Goal: Transaction & Acquisition: Purchase product/service

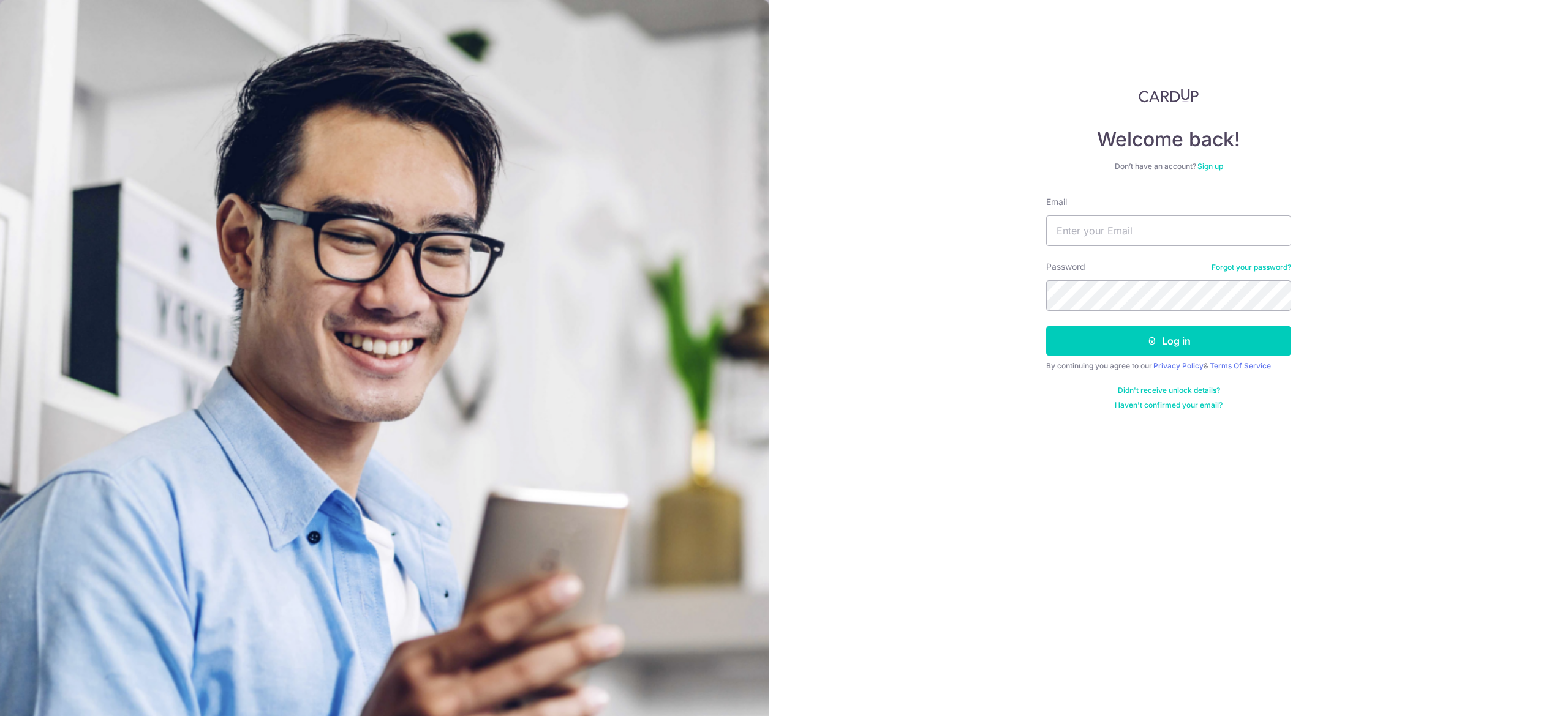
type input "hhquek42@gmail.com"
click at [1046, 325] on button "Log in" at bounding box center [1169, 340] width 245 height 30
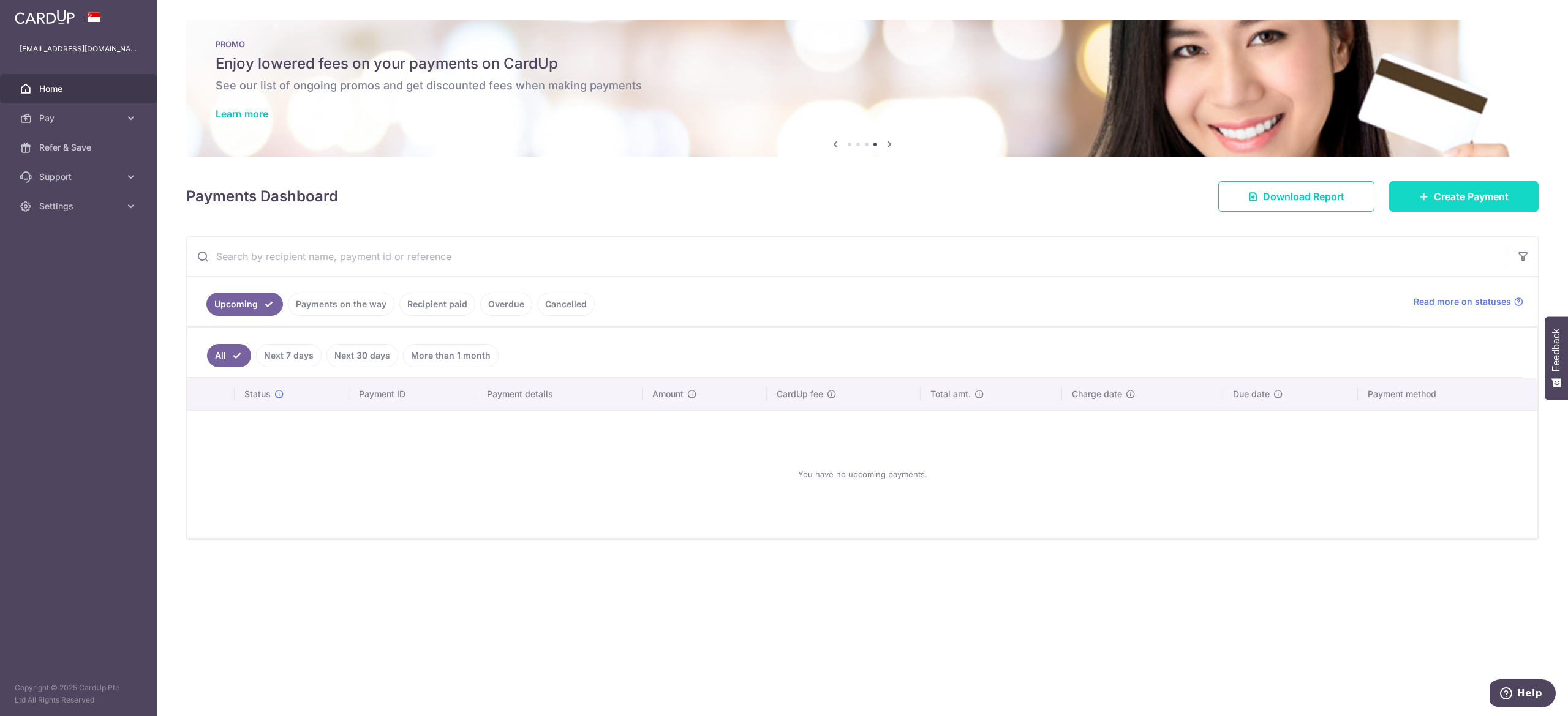
click at [1431, 197] on link "Create Payment" at bounding box center [1464, 196] width 149 height 30
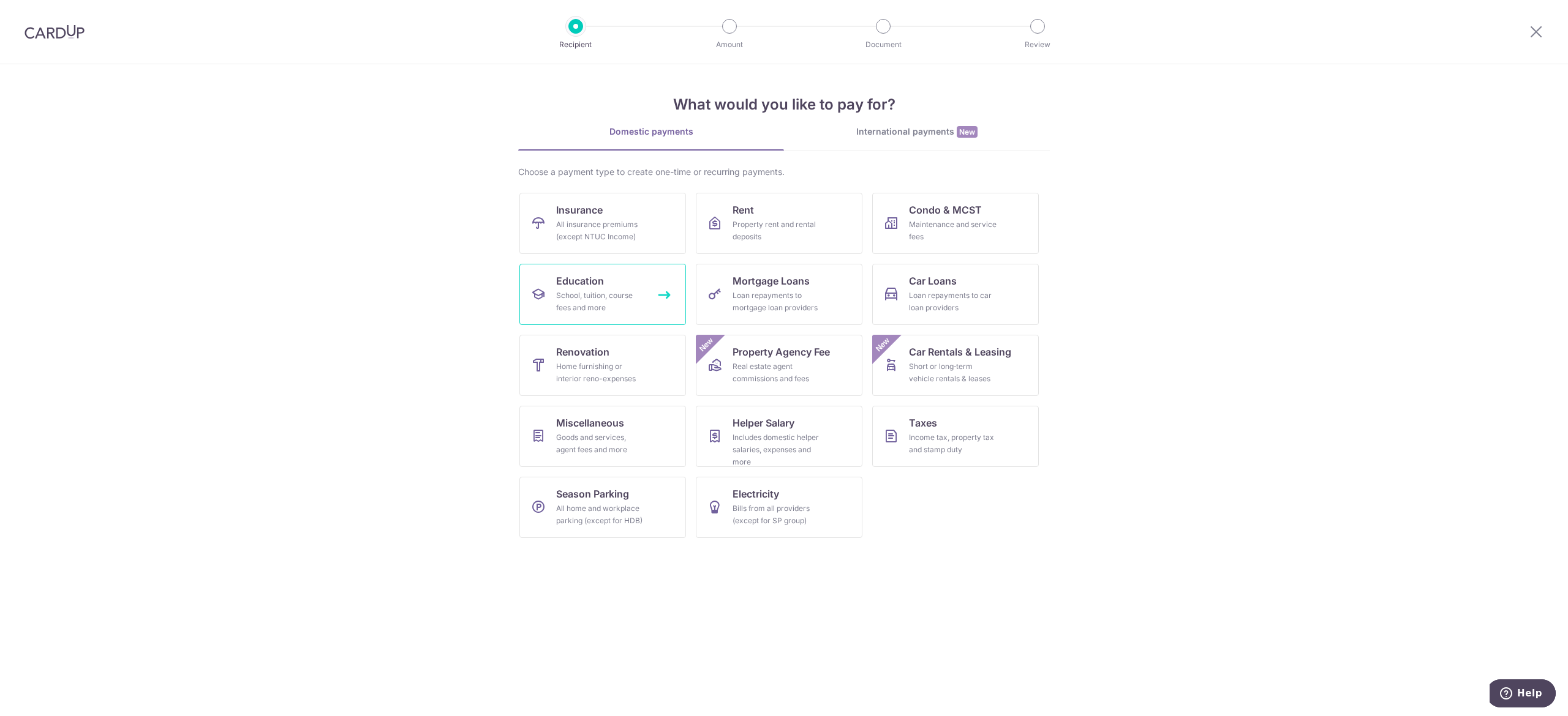
click at [625, 290] on div "School, tuition, course fees and more" at bounding box center [600, 302] width 88 height 25
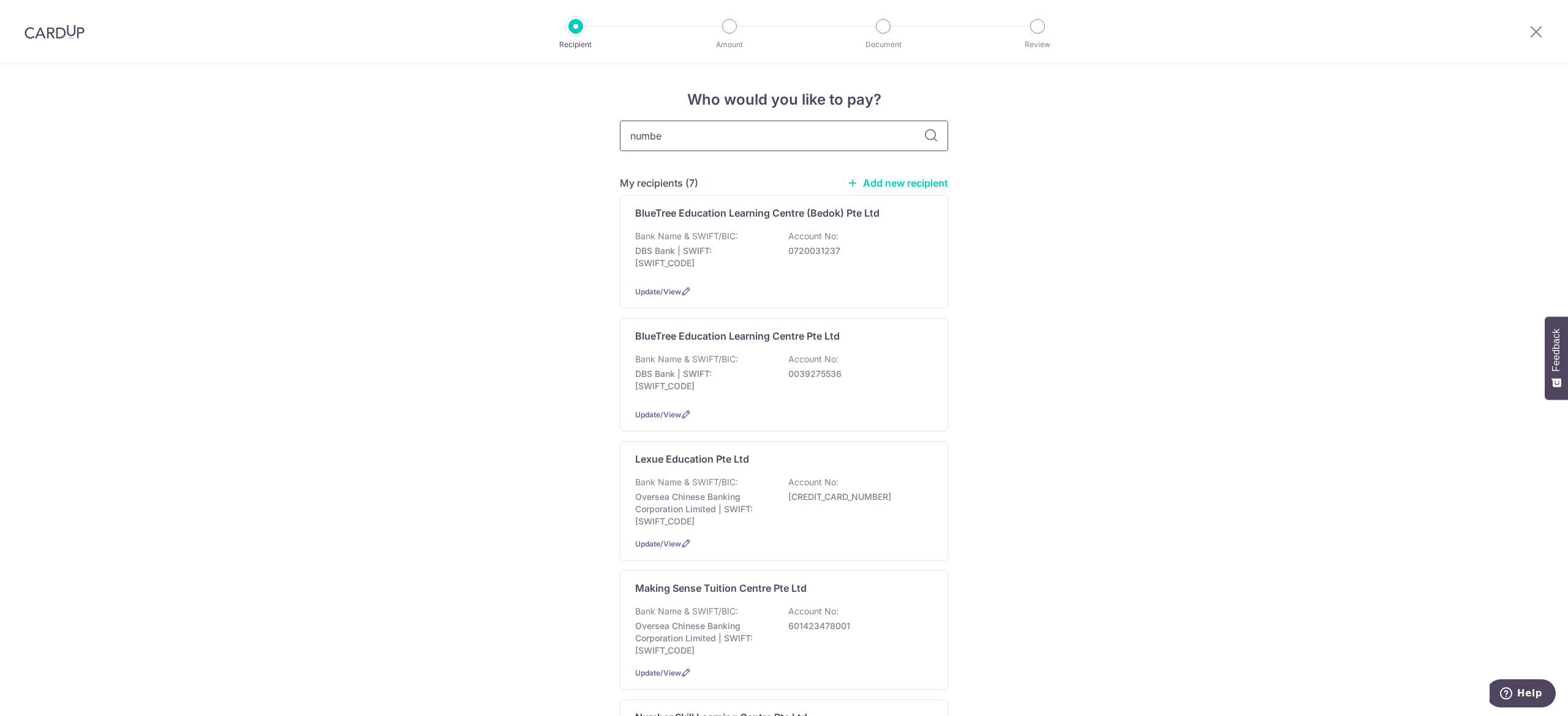
type input "number"
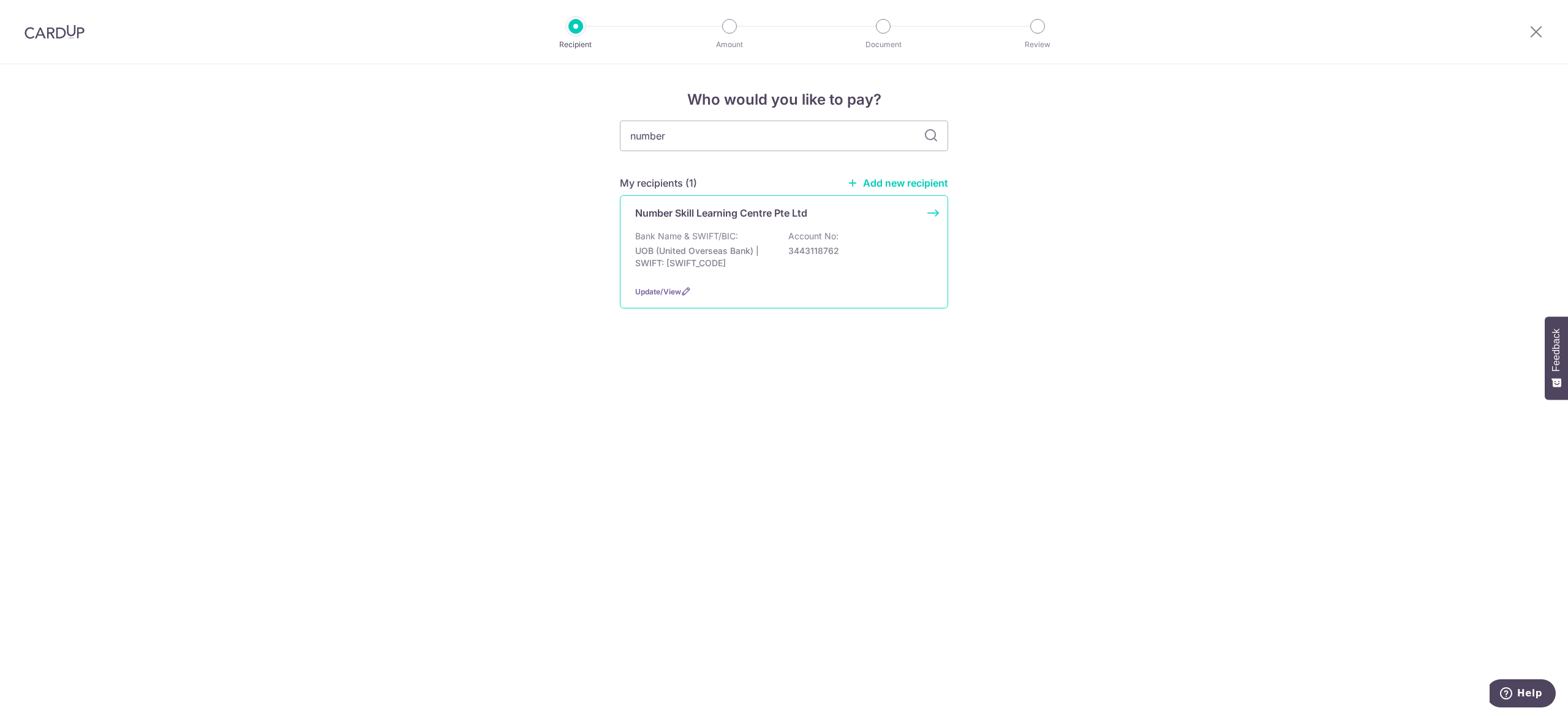
click at [694, 215] on p "Number Skill Learning Centre Pte Ltd" at bounding box center [721, 213] width 172 height 15
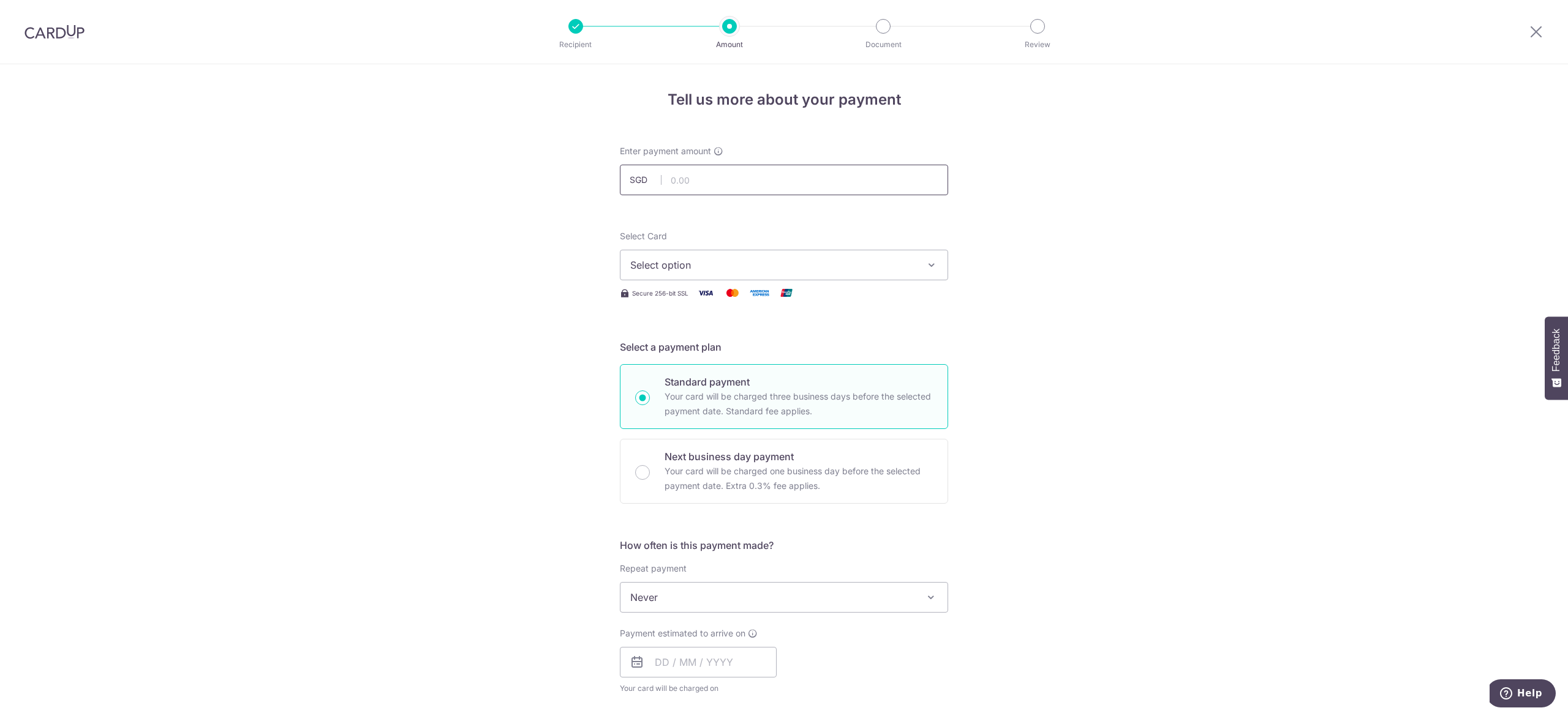
click at [718, 173] on input "text" at bounding box center [783, 180] width 328 height 30
paste input "912.00"
type input "912.00"
click at [746, 269] on span "Select option" at bounding box center [773, 265] width 285 height 15
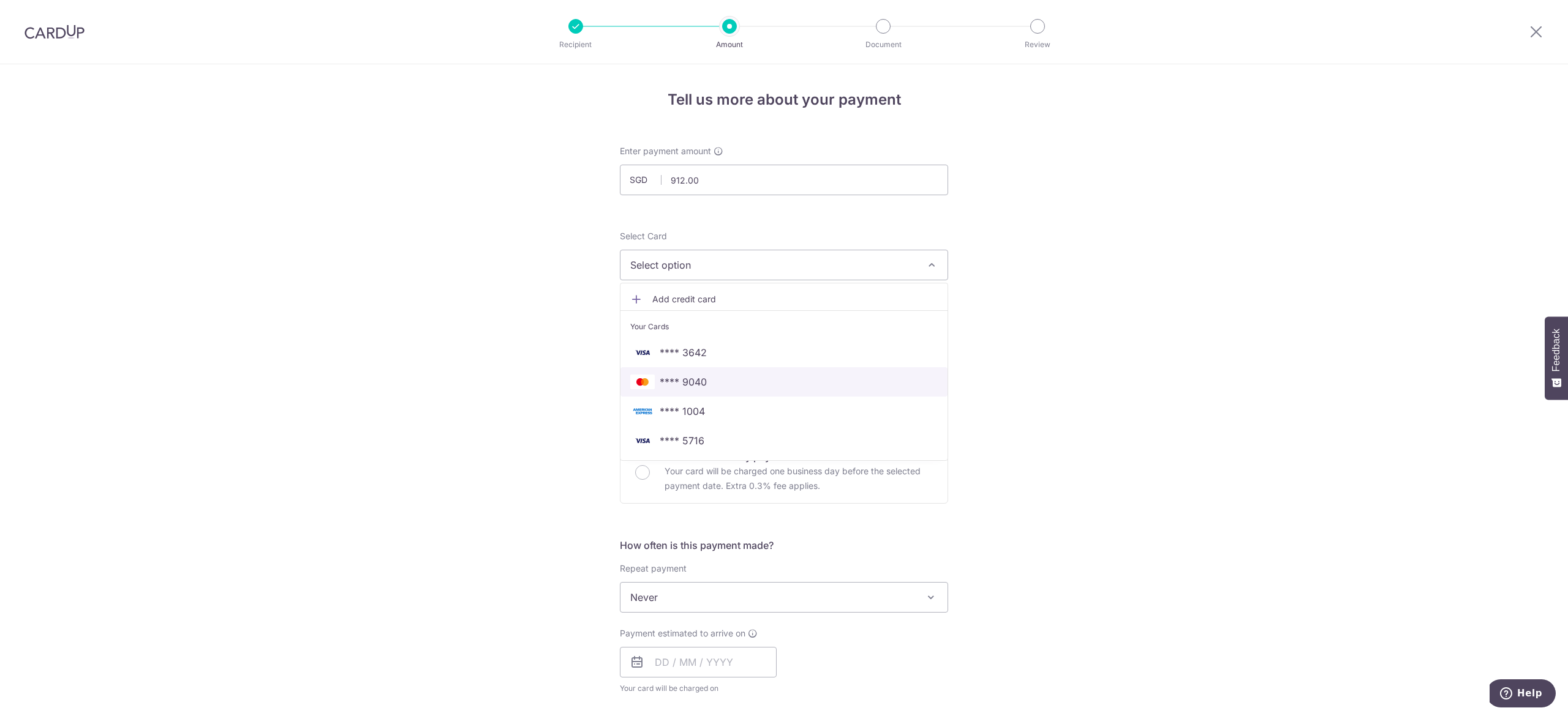
click at [738, 381] on span "**** 9040" at bounding box center [784, 382] width 308 height 15
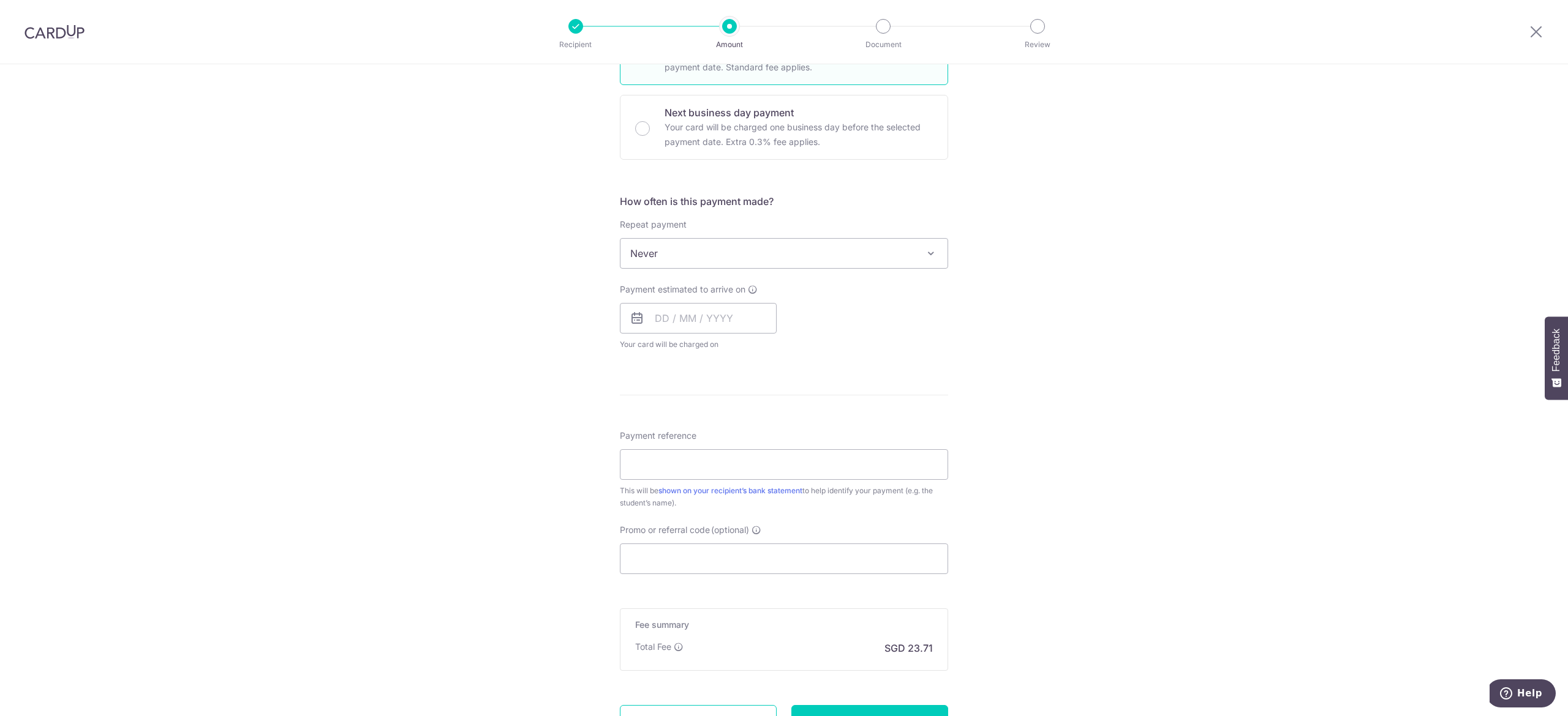
scroll to position [368, 0]
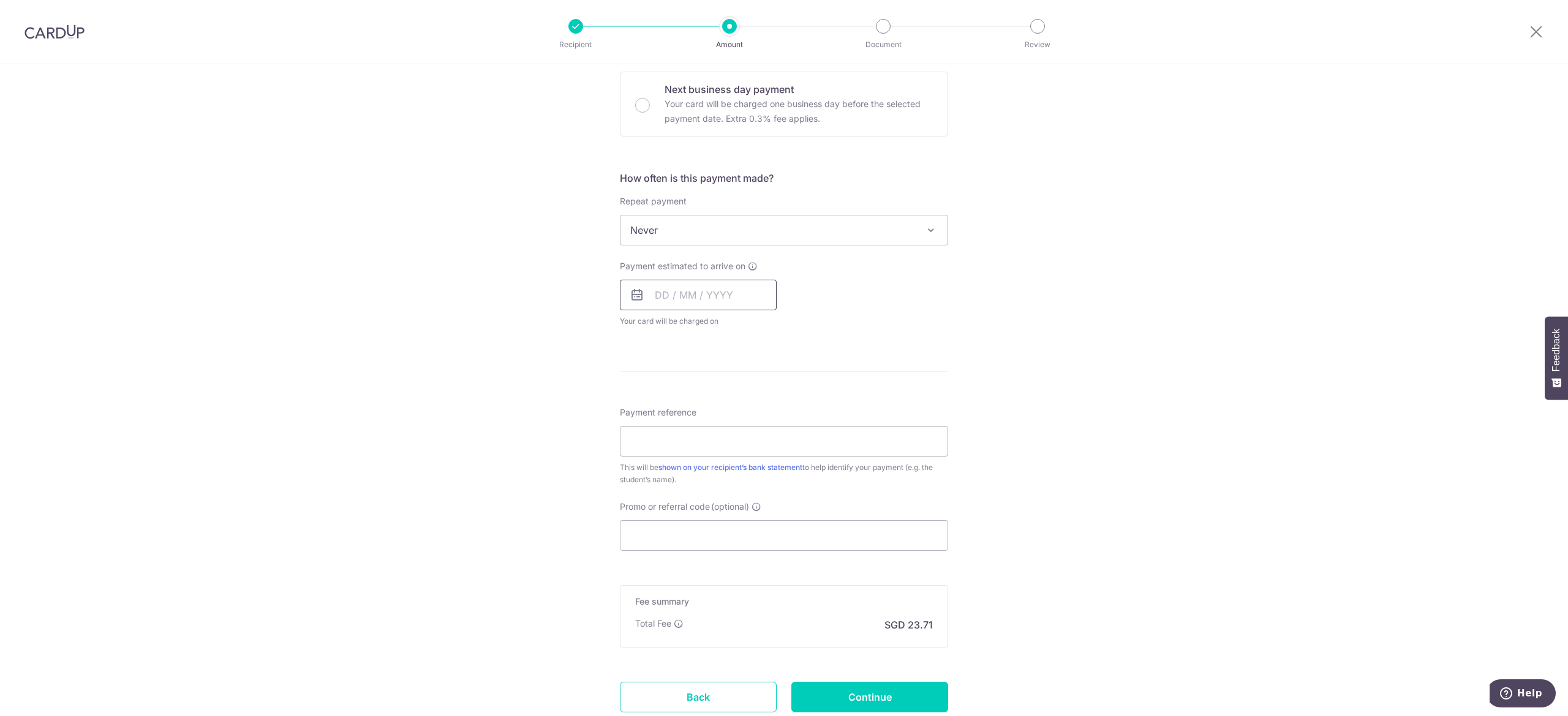
click at [684, 298] on input "text" at bounding box center [698, 294] width 157 height 30
click at [758, 411] on link "12" at bounding box center [768, 407] width 20 height 20
type input "[DATE]"
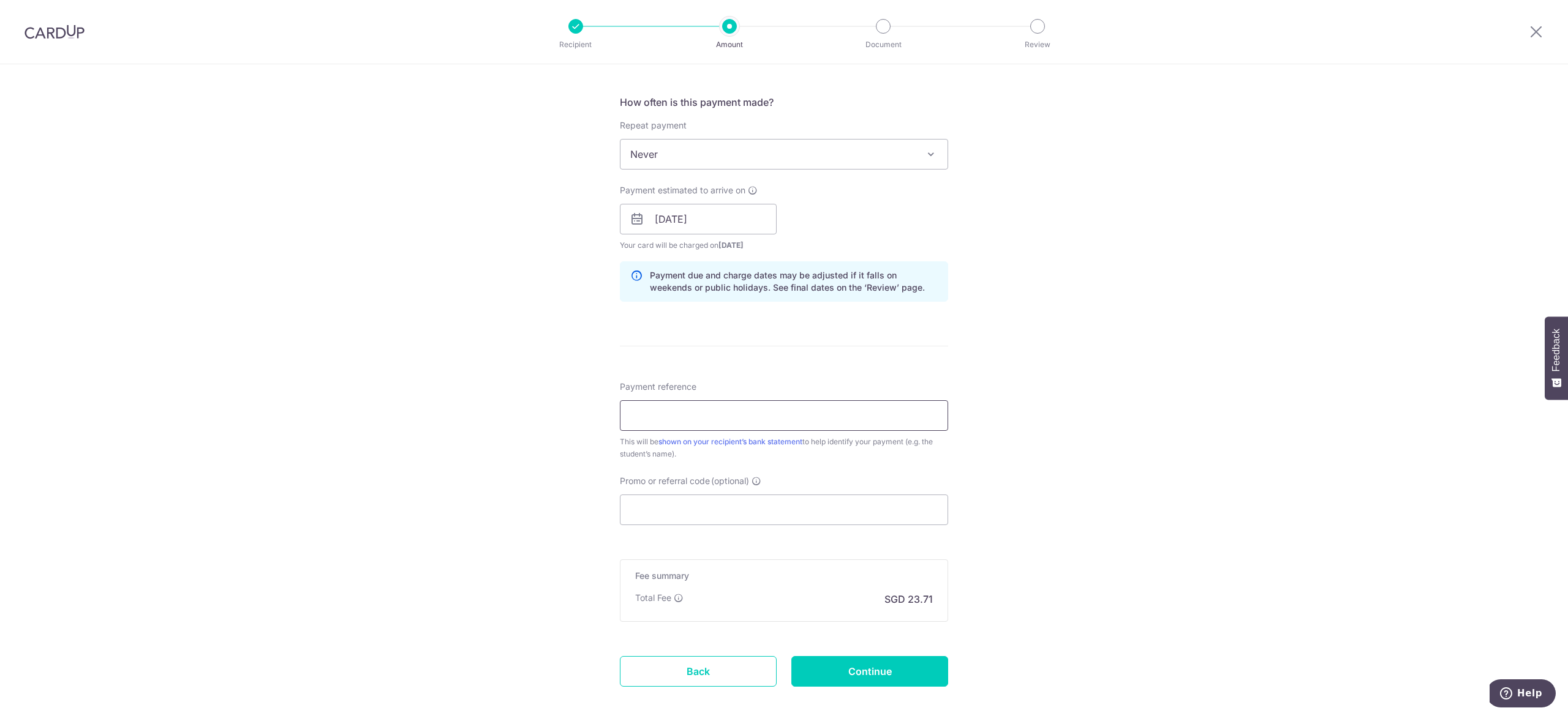
scroll to position [508, 0]
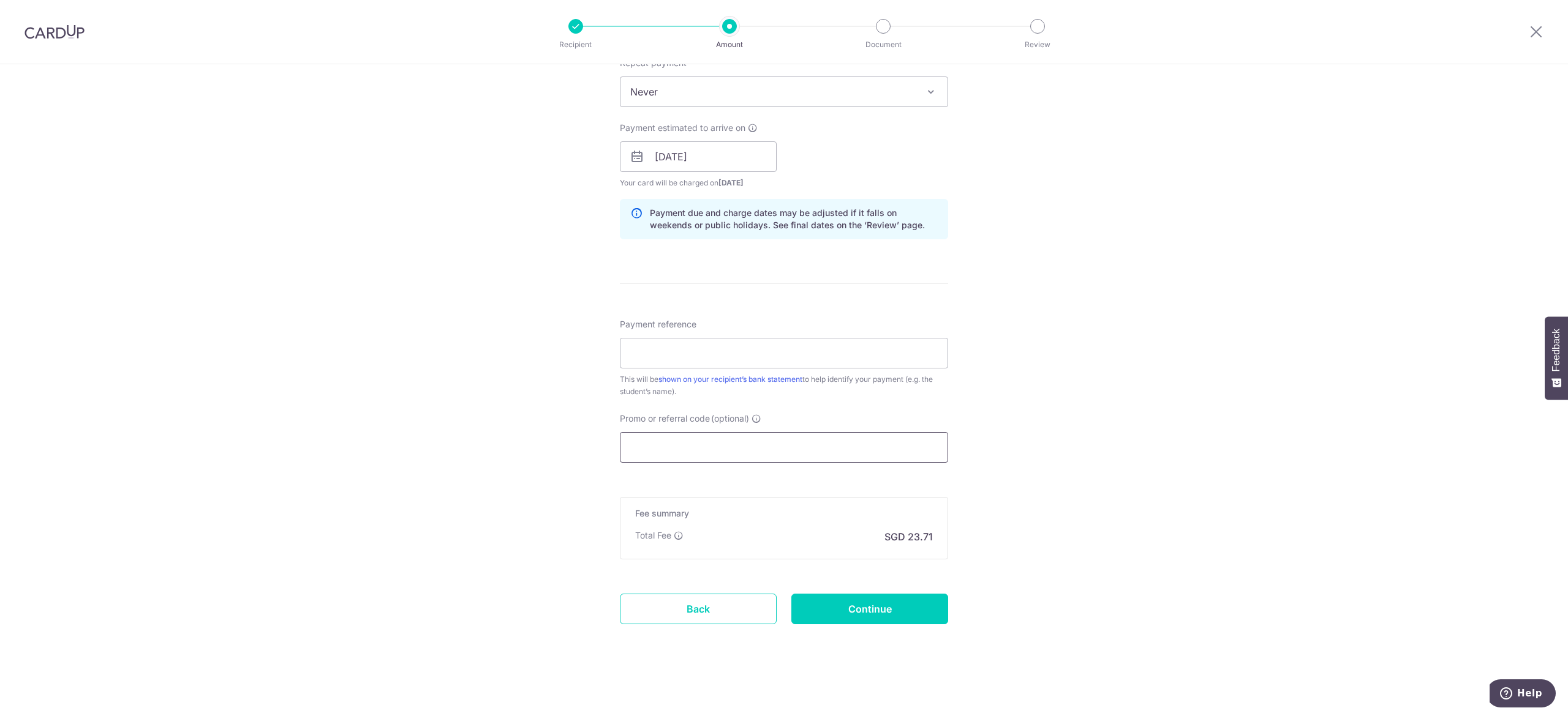
click at [739, 451] on input "Promo or referral code (optional)" at bounding box center [783, 447] width 328 height 30
paste input "OCBC90NMC"
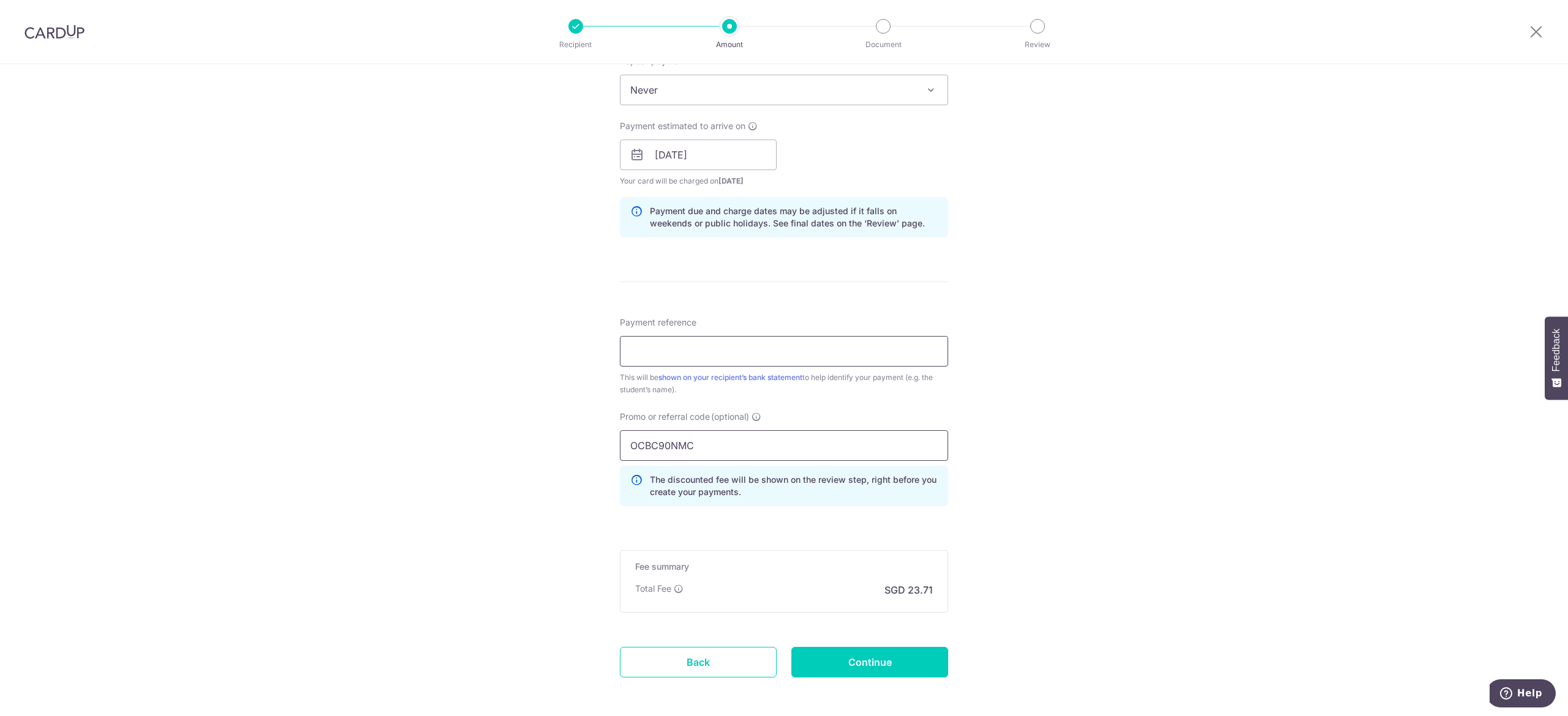
type input "OCBC90NMC"
click at [747, 358] on input "Payment reference" at bounding box center [783, 351] width 328 height 30
paste input "BT2025-0774"
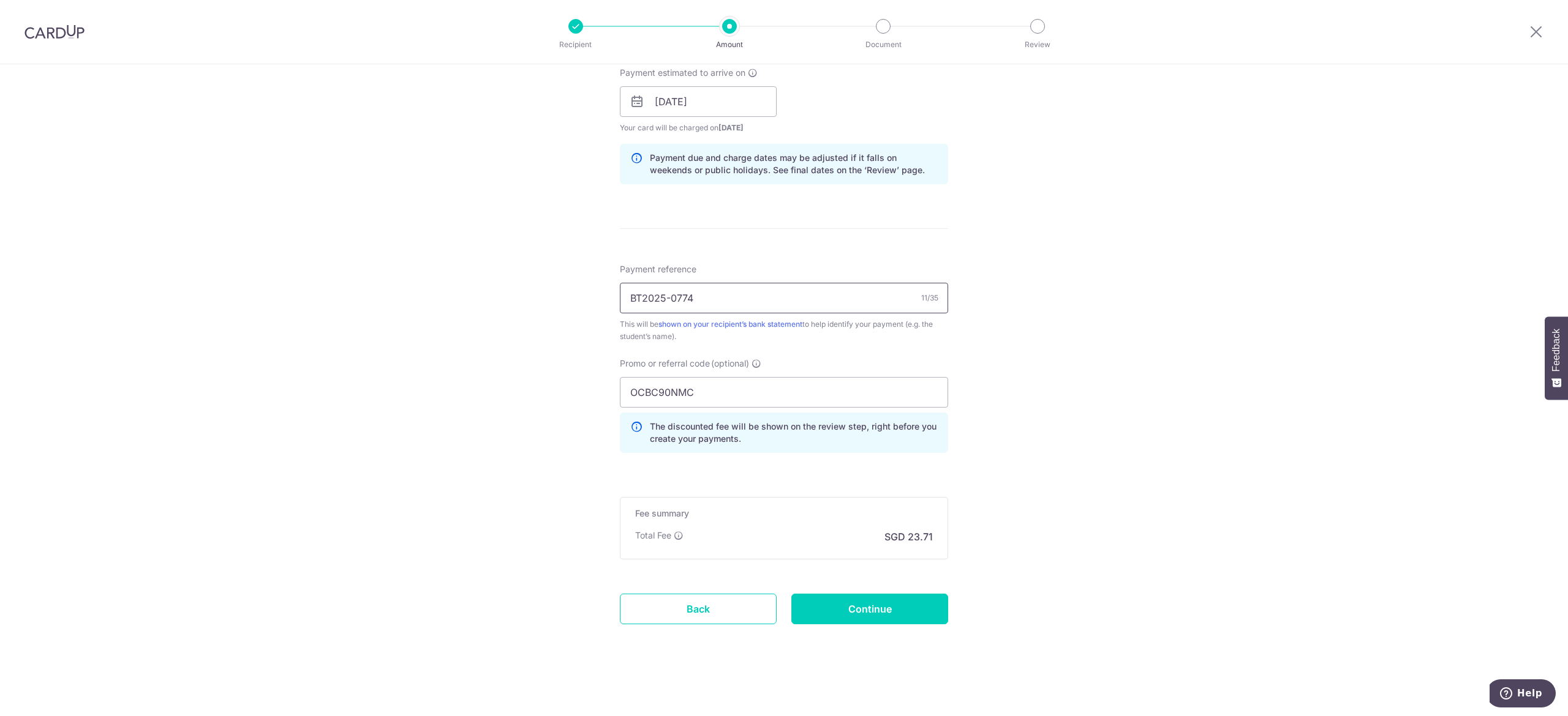
scroll to position [564, 0]
type input "BT2025-0774"
click at [848, 602] on input "Continue" at bounding box center [870, 609] width 157 height 30
type input "Create Schedule"
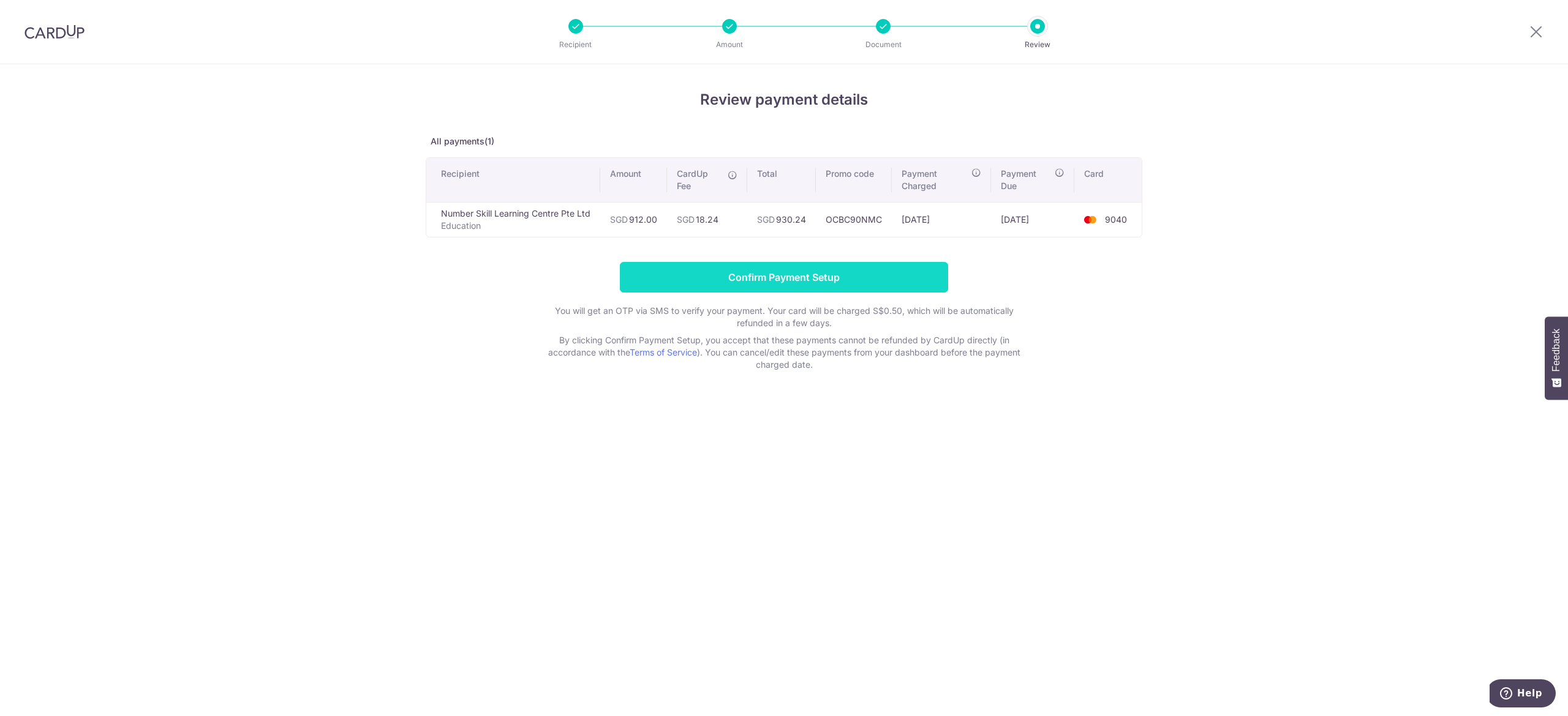
click at [822, 271] on input "Confirm Payment Setup" at bounding box center [783, 277] width 328 height 30
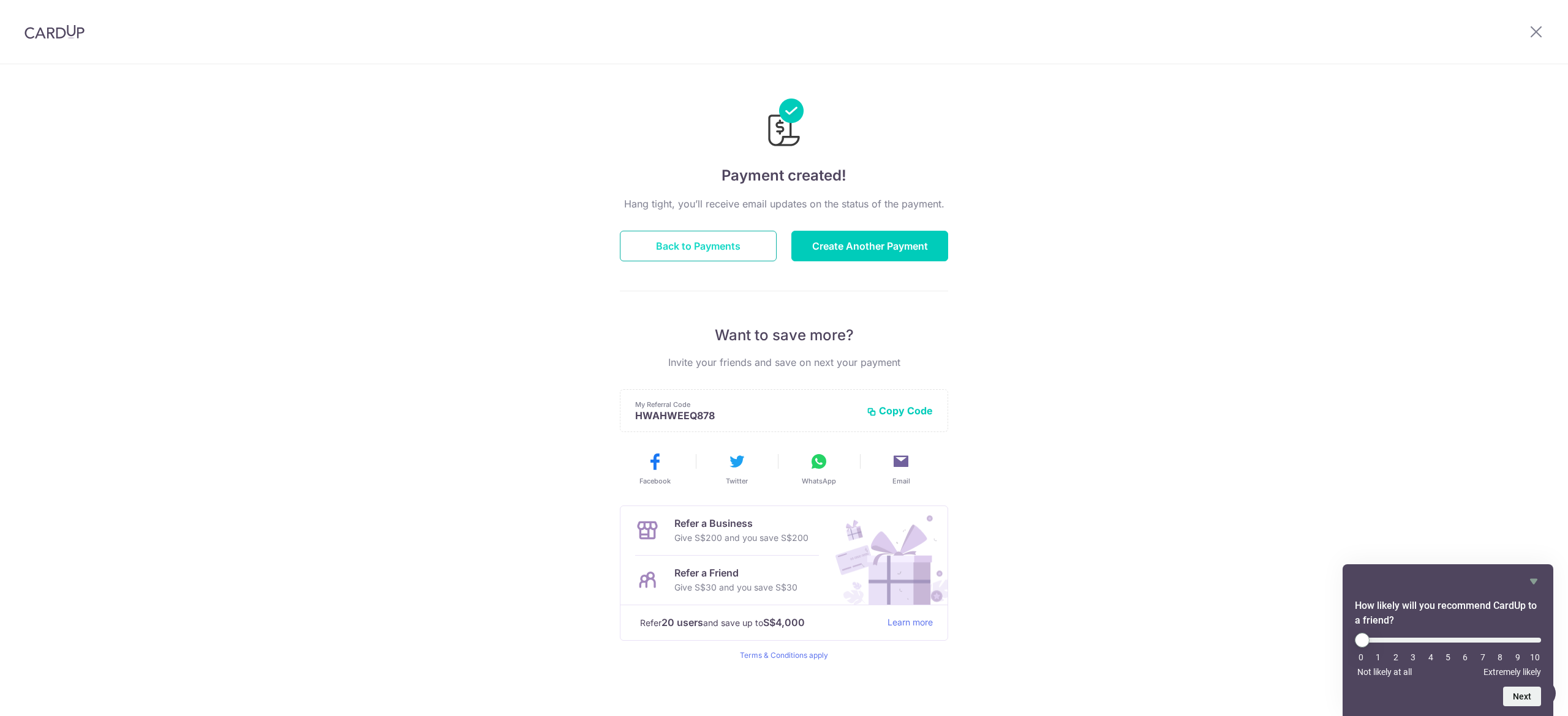
click at [699, 250] on button "Back to Payments" at bounding box center [698, 245] width 157 height 30
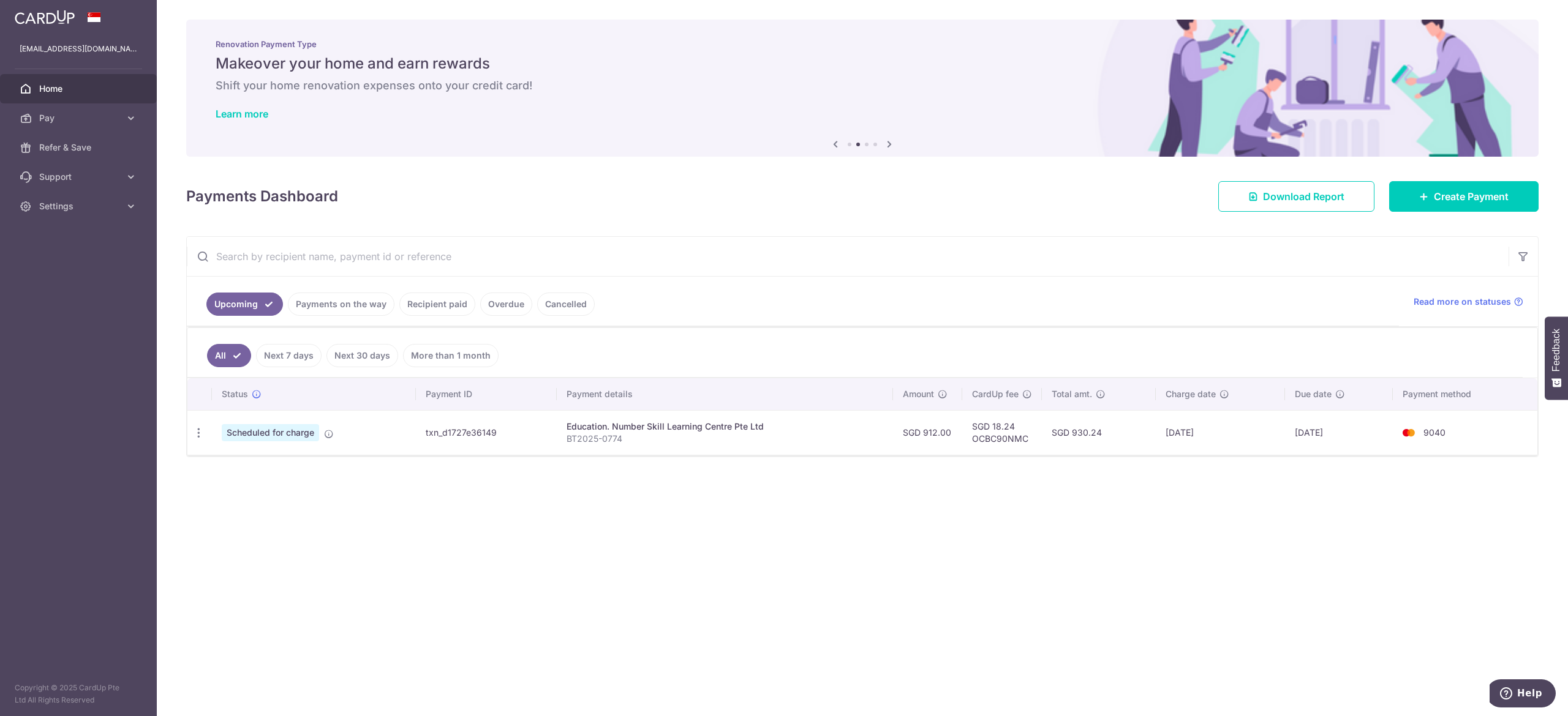
click at [47, 88] on span "Home" at bounding box center [79, 89] width 81 height 12
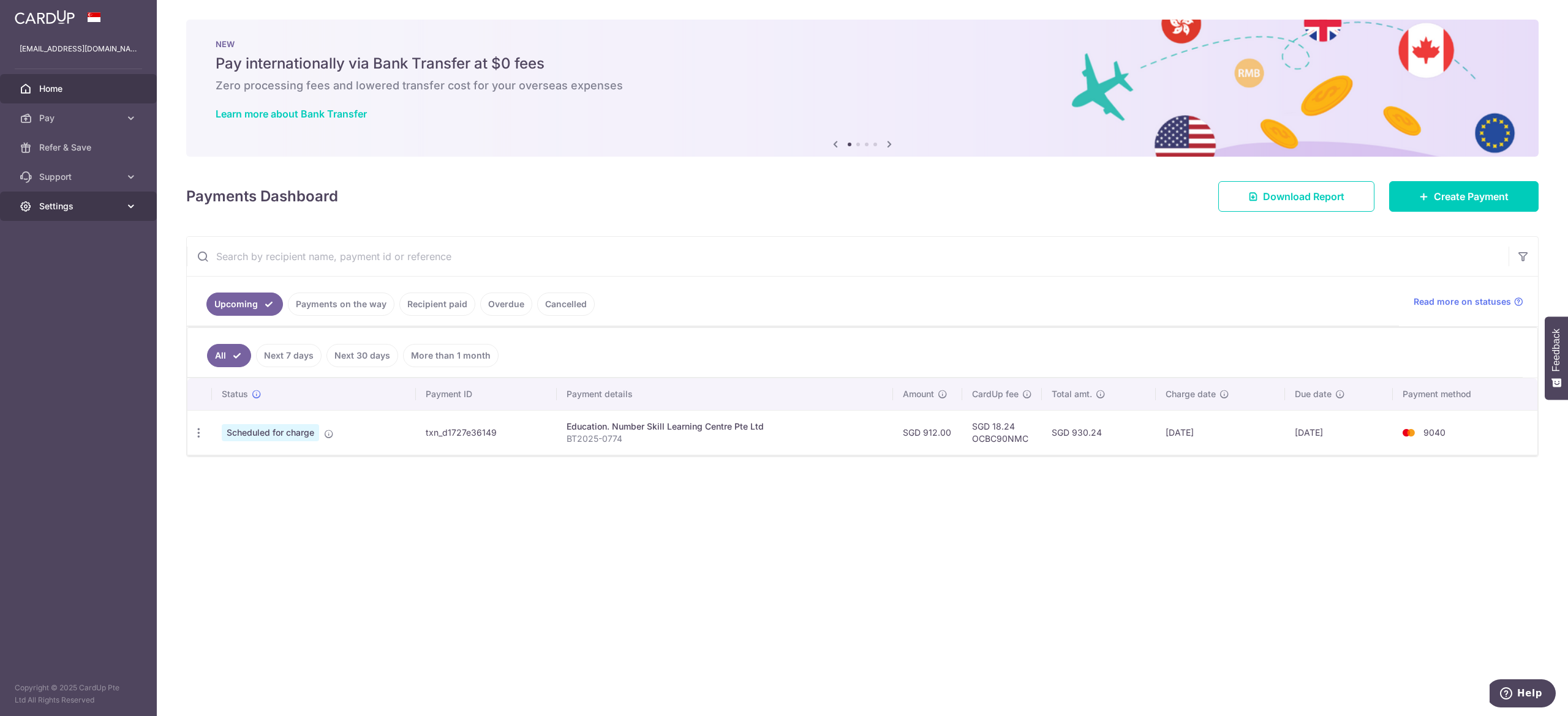
click at [63, 207] on span "Settings" at bounding box center [79, 206] width 81 height 12
click at [56, 236] on span "Account" at bounding box center [79, 236] width 81 height 12
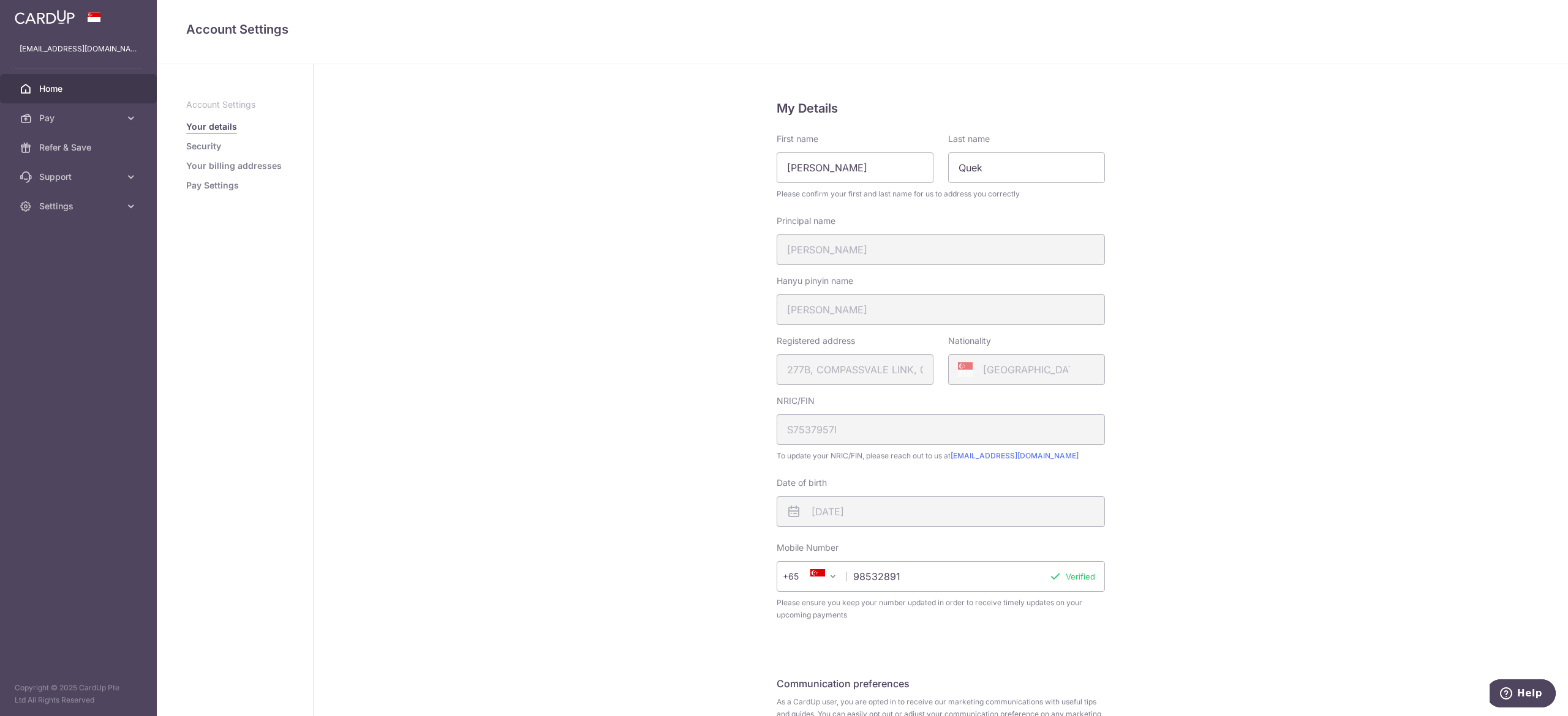
click at [60, 83] on span "Home" at bounding box center [79, 89] width 81 height 12
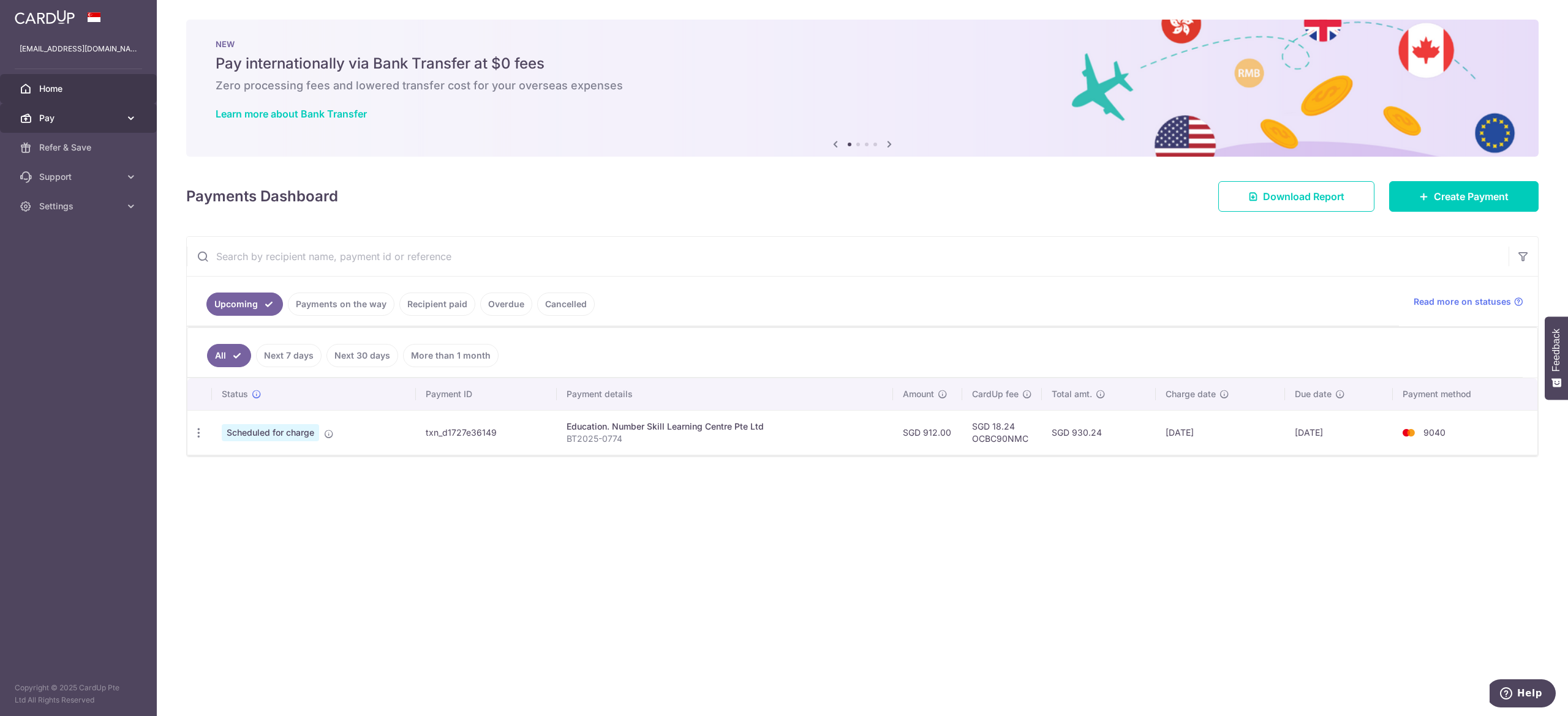
click at [56, 124] on link "Pay" at bounding box center [78, 118] width 157 height 29
click at [69, 315] on span "Settings" at bounding box center [79, 310] width 81 height 12
click at [62, 363] on span "Logout" at bounding box center [79, 369] width 81 height 12
